Goal: Task Accomplishment & Management: Manage account settings

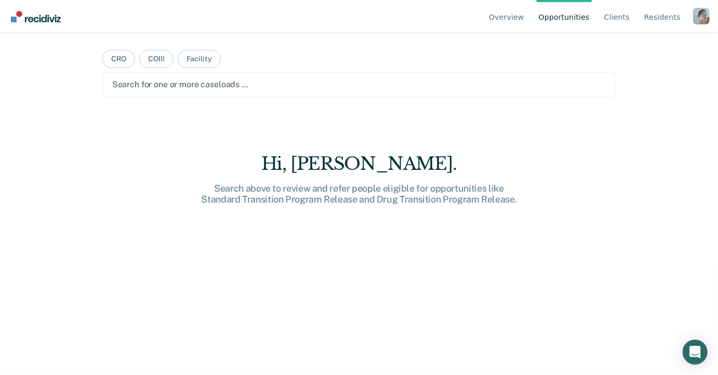
click at [701, 13] on div "Profile dropdown button" at bounding box center [701, 16] width 17 height 17
click at [640, 45] on link "Profile" at bounding box center [659, 48] width 67 height 9
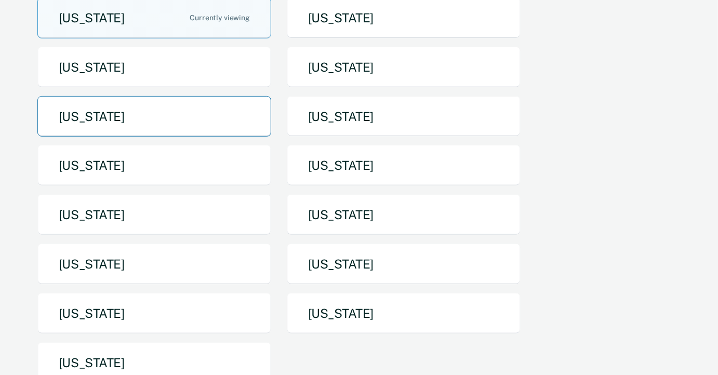
scroll to position [232, 0]
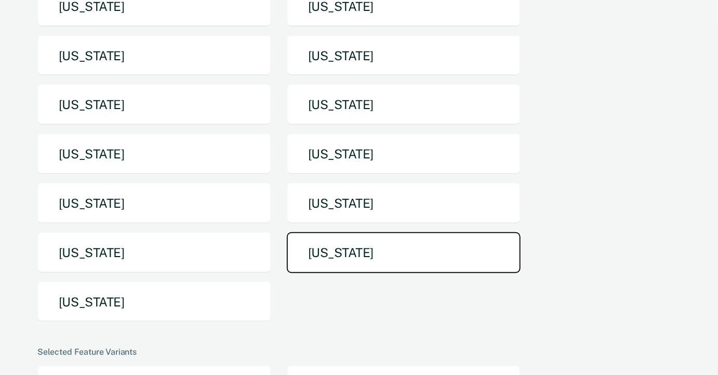
click at [335, 232] on button "[US_STATE]" at bounding box center [404, 252] width 234 height 41
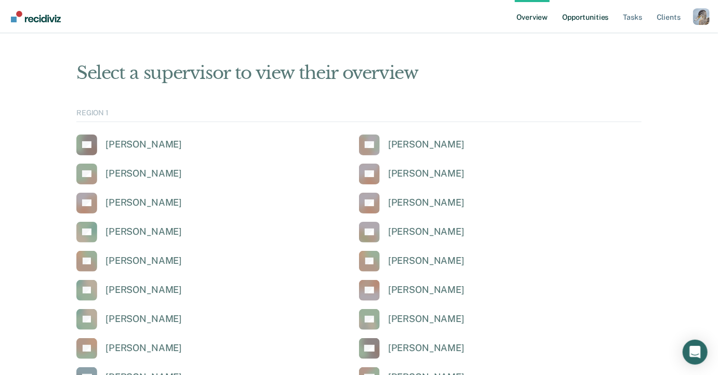
click at [592, 9] on link "Opportunities" at bounding box center [585, 16] width 50 height 33
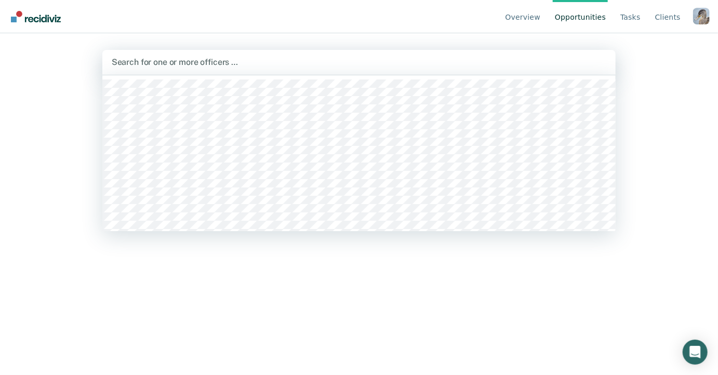
click at [276, 66] on div at bounding box center [359, 62] width 495 height 12
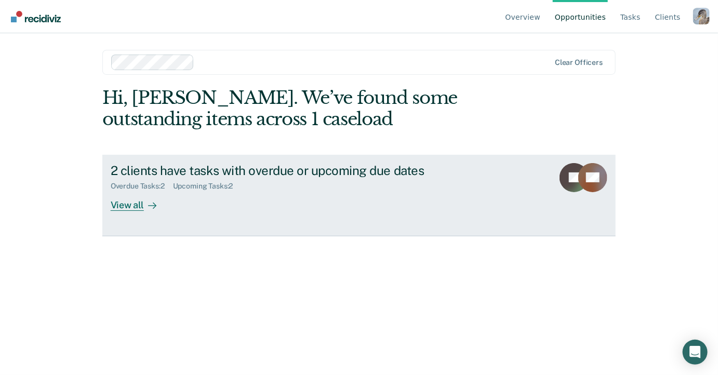
click at [232, 193] on div "2 clients have tasks with overdue or upcoming due dates Overdue Tasks : 2 Upcom…" at bounding box center [306, 187] width 390 height 48
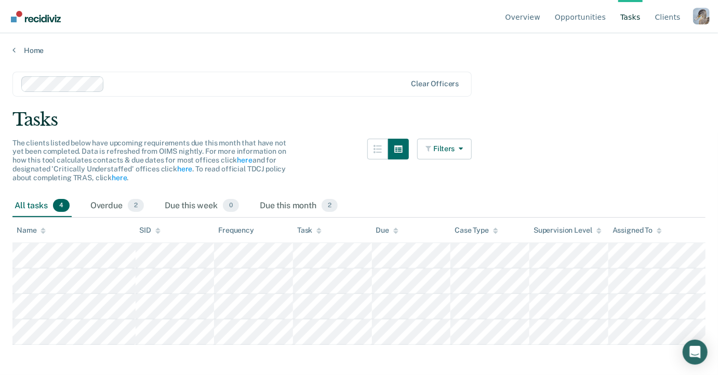
click at [232, 111] on div "Tasks" at bounding box center [358, 119] width 693 height 21
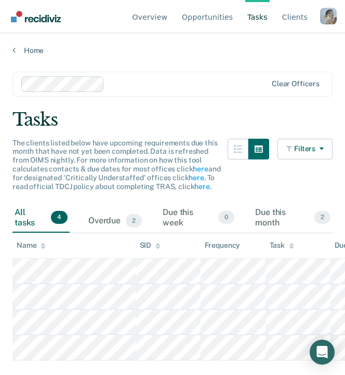
drag, startPoint x: 189, startPoint y: 118, endPoint x: 134, endPoint y: 372, distance: 259.9
click at [0, 0] on div "Overview Opportunities Tasks Client s Profile How it works Log Out Home Clear o…" at bounding box center [172, 187] width 345 height 375
